Goal: Information Seeking & Learning: Find specific fact

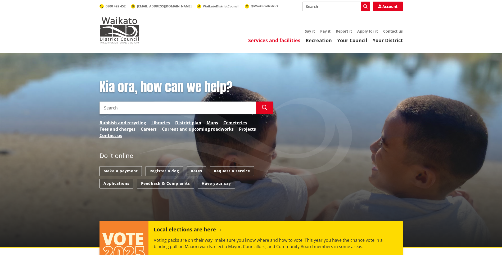
click at [280, 42] on link "Services and facilities" at bounding box center [274, 40] width 52 height 6
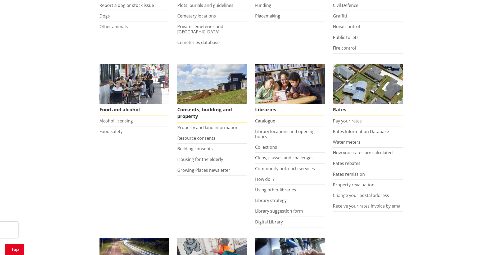
scroll to position [159, 0]
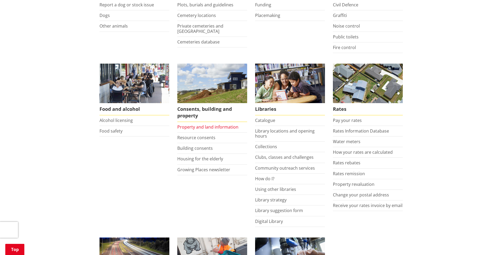
click at [199, 127] on link "Property and land information" at bounding box center [207, 127] width 61 height 6
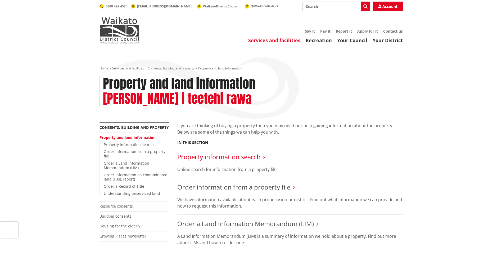
click at [235, 152] on link "Property information search" at bounding box center [218, 156] width 83 height 9
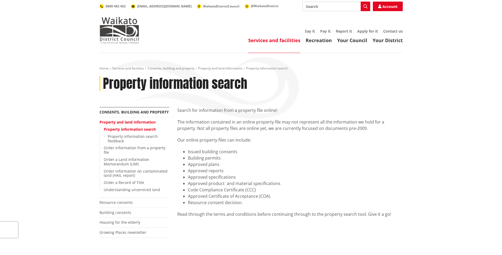
click at [318, 5] on input "Search" at bounding box center [336, 7] width 68 height 10
type input "valuation"
click at [366, 3] on button "Search" at bounding box center [366, 7] width 10 height 10
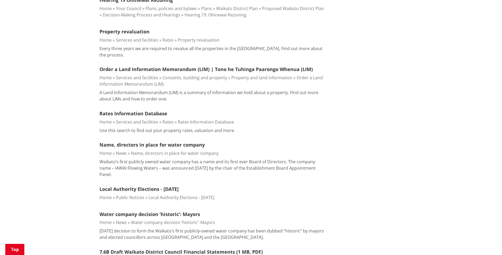
scroll to position [344, 0]
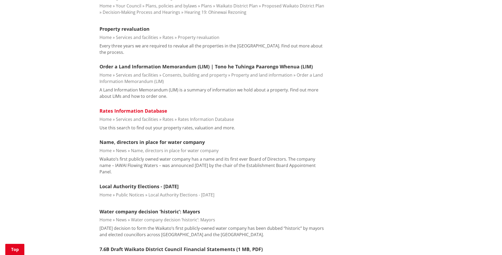
click at [154, 110] on link "Rates Information Database" at bounding box center [133, 110] width 68 height 6
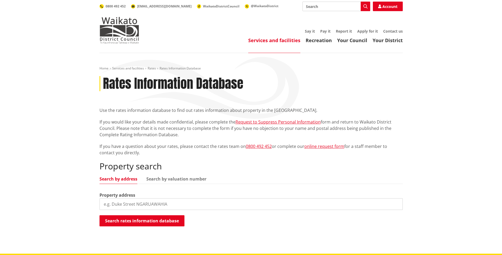
click at [124, 201] on input "search" at bounding box center [250, 204] width 303 height 12
click at [236, 205] on input "44 Dean" at bounding box center [250, 204] width 303 height 12
type input "44 Dean"
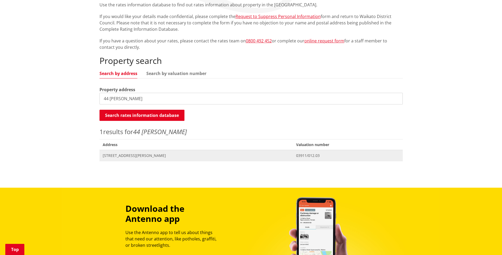
scroll to position [106, 0]
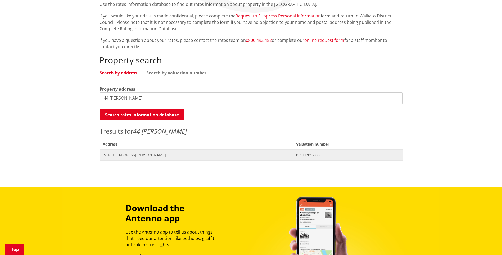
click at [130, 156] on span "44 Dean Road POKENO" at bounding box center [196, 154] width 187 height 5
